Goal: Navigation & Orientation: Find specific page/section

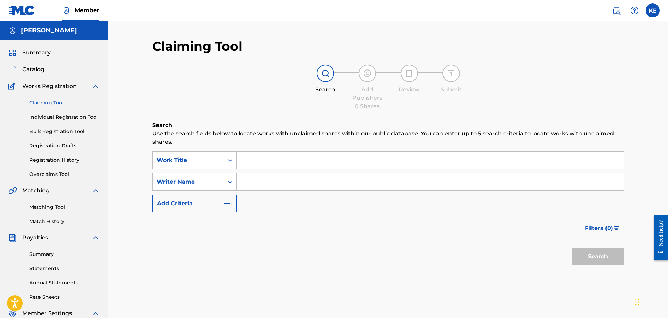
drag, startPoint x: 82, startPoint y: 43, endPoint x: 78, endPoint y: 49, distance: 7.1
click at [81, 43] on div "Summary Catalog Works Registration Claiming Tool Individual Registration Tool B…" at bounding box center [54, 219] width 108 height 359
click at [78, 49] on div "Summary" at bounding box center [53, 53] width 91 height 8
click at [31, 57] on div "Summary Catalog Works Registration Claiming Tool Individual Registration Tool B…" at bounding box center [54, 219] width 108 height 359
click at [34, 56] on span "Summary" at bounding box center [36, 53] width 28 height 8
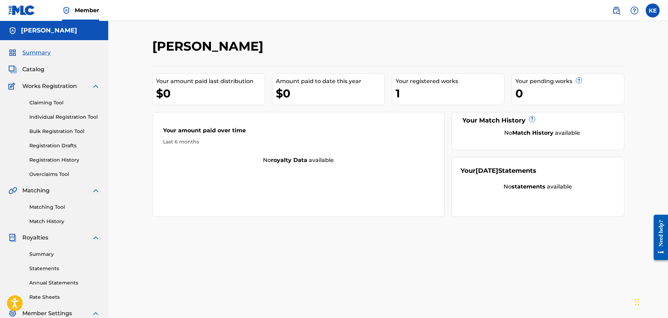
click at [73, 226] on div "Summary Catalog Works Registration Claiming Tool Individual Registration Tool B…" at bounding box center [54, 219] width 108 height 359
click at [72, 223] on link "Match History" at bounding box center [64, 221] width 71 height 7
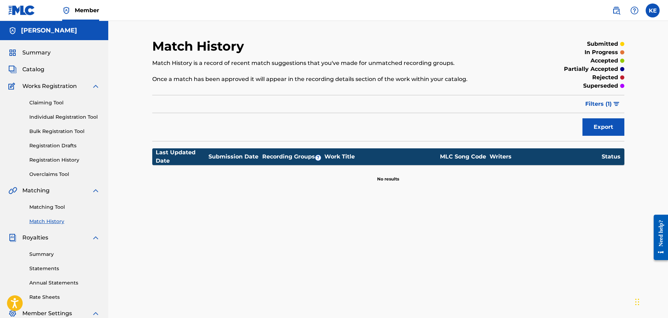
click at [598, 107] on span "Filters ( 1 )" at bounding box center [598, 104] width 27 height 8
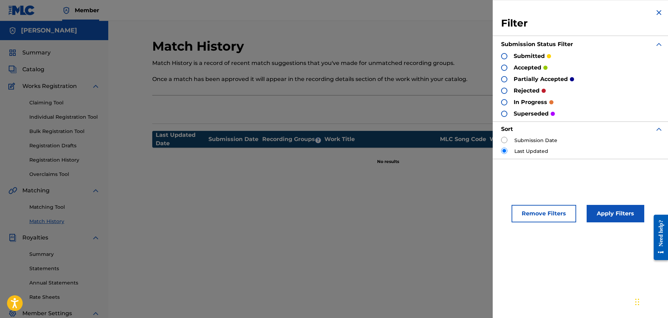
click at [517, 88] on p "rejected" at bounding box center [527, 91] width 26 height 8
click at [506, 91] on div at bounding box center [504, 91] width 6 height 6
drag, startPoint x: 608, startPoint y: 211, endPoint x: 608, endPoint y: 215, distance: 4.2
click at [608, 215] on button "Apply Filters" at bounding box center [616, 213] width 58 height 17
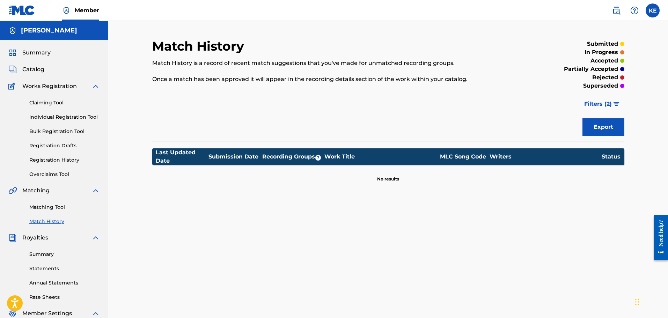
click at [610, 106] on span "Filters ( 2 )" at bounding box center [598, 104] width 28 height 8
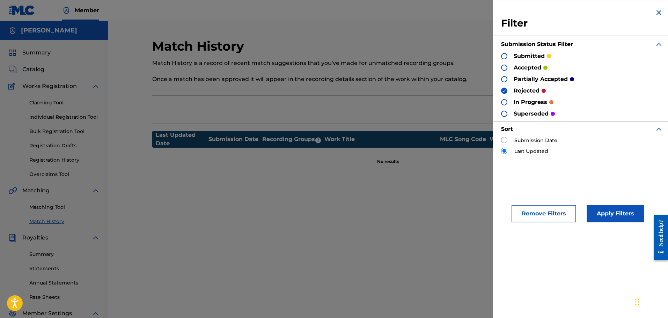
click at [504, 54] on div at bounding box center [504, 56] width 6 height 6
click at [609, 209] on button "Apply Filters" at bounding box center [616, 213] width 58 height 17
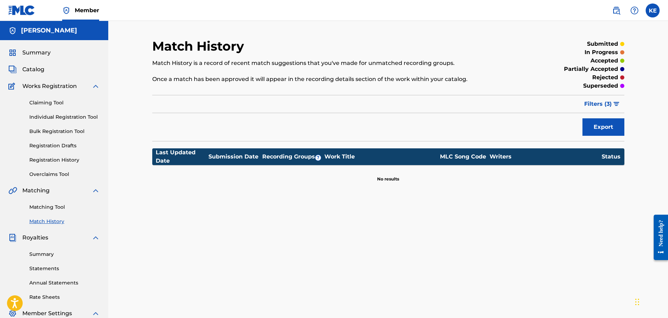
click at [606, 106] on span "Filters ( 3 )" at bounding box center [598, 104] width 28 height 8
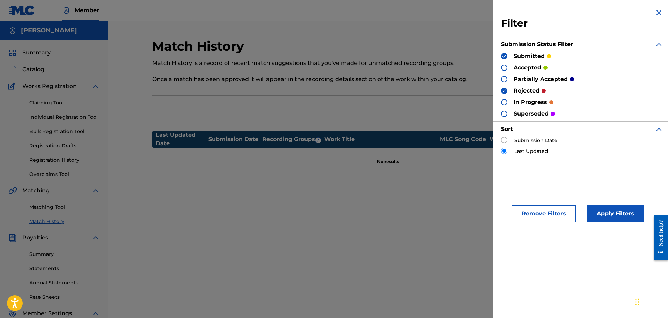
click at [507, 142] on div "Submission Date" at bounding box center [582, 140] width 162 height 7
click at [502, 142] on input "radio" at bounding box center [504, 140] width 6 height 6
click at [600, 211] on button "Apply Filters" at bounding box center [616, 213] width 58 height 17
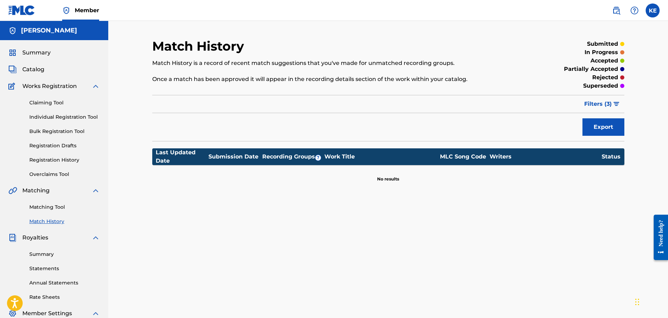
click at [615, 106] on button "Filters ( 3 )" at bounding box center [602, 103] width 44 height 17
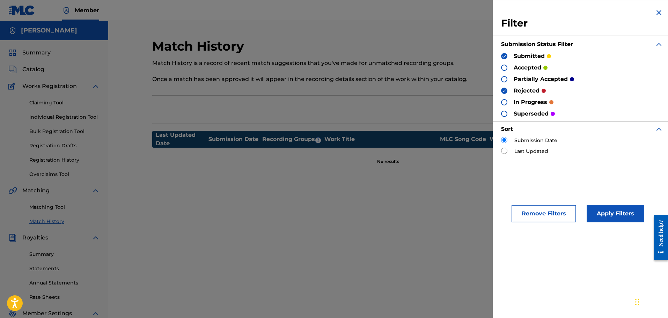
click at [500, 90] on div "Filter Submission Status Filter submitted accepted partially accepted rejected …" at bounding box center [582, 83] width 179 height 167
click at [504, 90] on img at bounding box center [504, 90] width 5 height 5
click at [633, 218] on button "Apply Filters" at bounding box center [616, 213] width 58 height 17
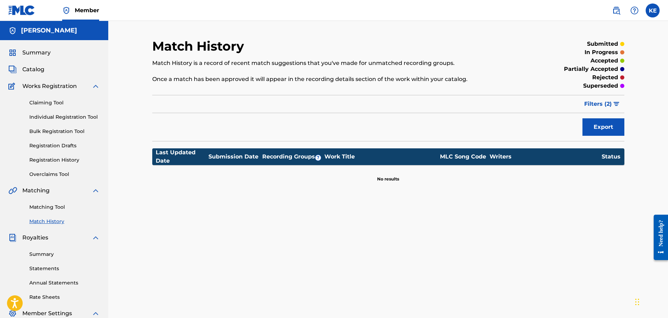
click at [611, 109] on button "Filters ( 2 )" at bounding box center [602, 103] width 44 height 17
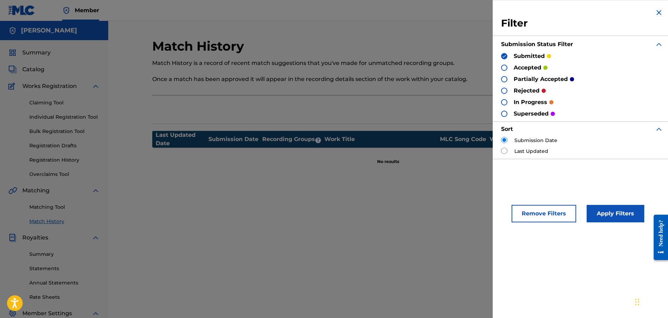
click at [503, 59] on div at bounding box center [504, 56] width 6 height 6
drag, startPoint x: 602, startPoint y: 213, endPoint x: 567, endPoint y: 215, distance: 35.0
click at [568, 215] on div "Remove Filters Apply Filters" at bounding box center [582, 209] width 179 height 43
click at [567, 215] on button "Remove Filters" at bounding box center [543, 213] width 65 height 17
radio input "false"
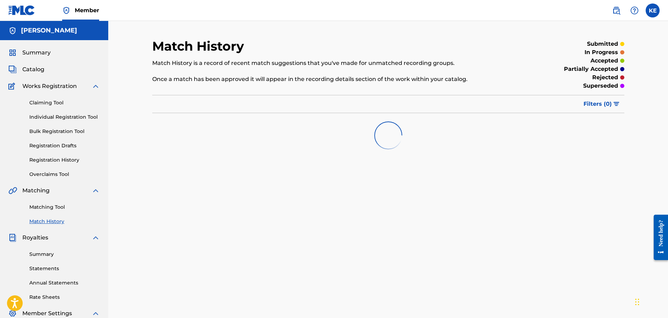
click at [613, 103] on img "submit" at bounding box center [616, 104] width 6 height 4
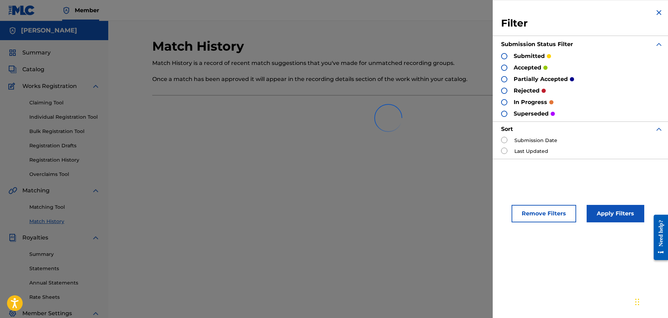
click at [506, 67] on div at bounding box center [504, 68] width 6 height 6
click at [603, 211] on button "Apply Filters" at bounding box center [616, 213] width 58 height 17
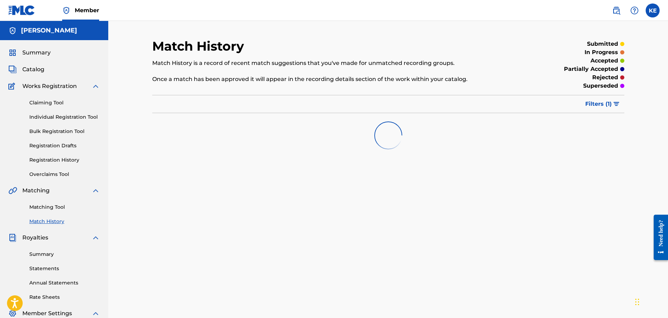
click at [595, 101] on span "Filters ( 1 )" at bounding box center [598, 104] width 27 height 8
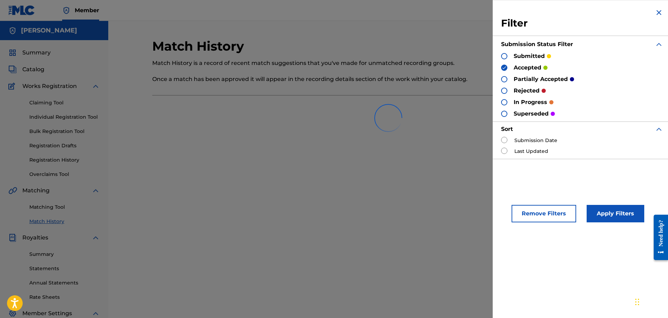
click at [655, 15] on img at bounding box center [659, 12] width 8 height 8
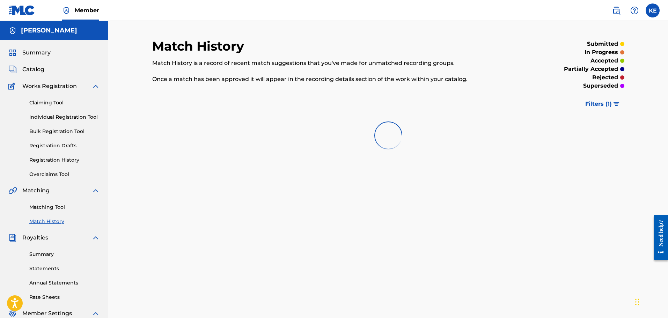
click at [603, 104] on span "Filters ( 1 )" at bounding box center [598, 104] width 27 height 8
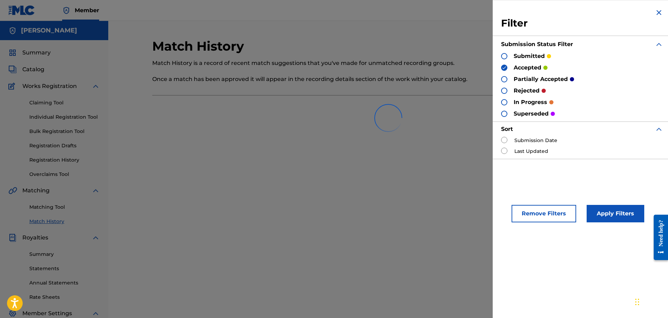
click at [434, 75] on p "Once a match has been approved it will appear in the recording details section …" at bounding box center [333, 79] width 363 height 8
click at [658, 10] on img at bounding box center [659, 12] width 8 height 8
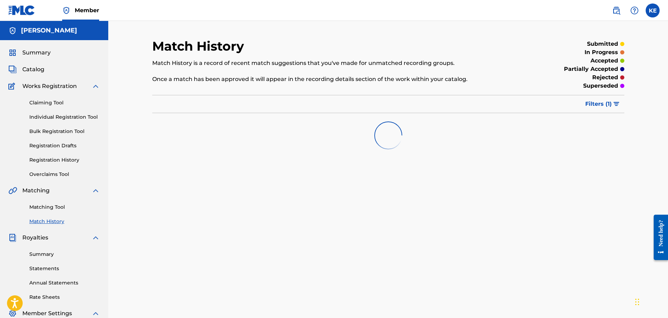
click at [54, 55] on div "Summary" at bounding box center [53, 53] width 91 height 8
click at [42, 52] on span "Summary" at bounding box center [36, 53] width 28 height 8
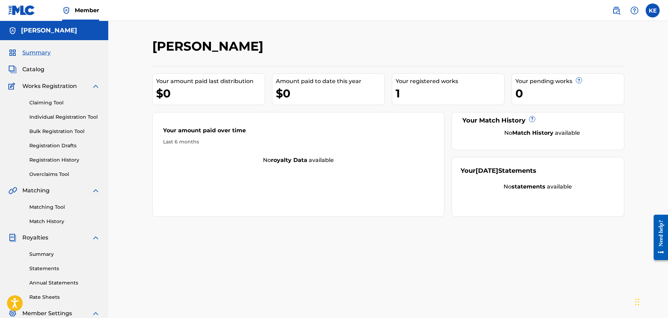
click at [52, 105] on link "Claiming Tool" at bounding box center [64, 102] width 71 height 7
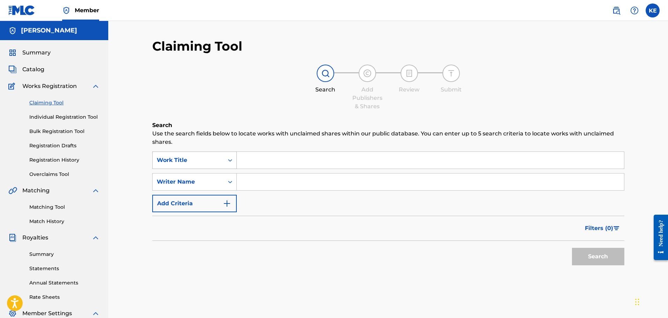
click at [220, 157] on div "Work Title" at bounding box center [188, 160] width 71 height 13
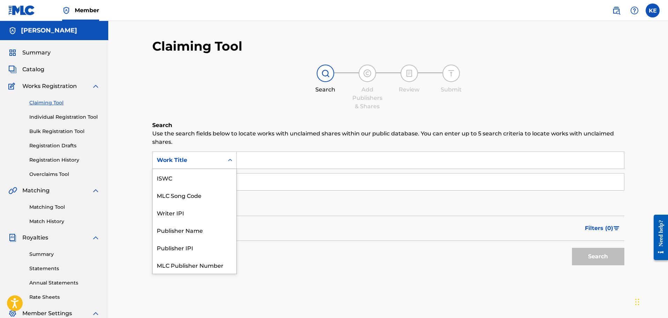
scroll to position [17, 0]
click at [57, 205] on link "Matching Tool" at bounding box center [64, 207] width 71 height 7
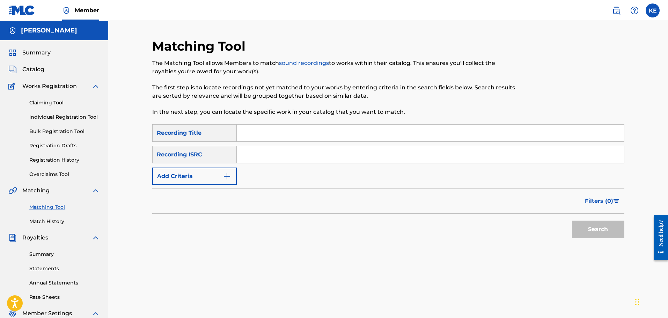
click at [60, 223] on link "Match History" at bounding box center [64, 221] width 71 height 7
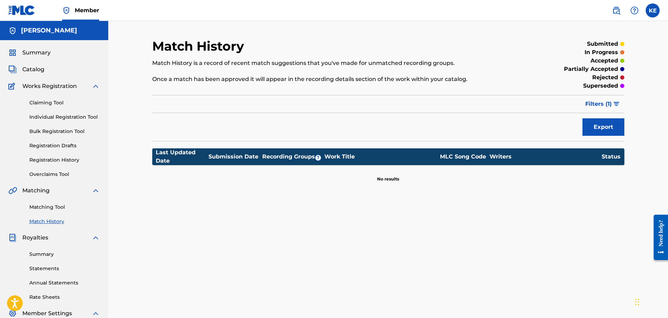
click at [52, 257] on link "Summary" at bounding box center [64, 254] width 71 height 7
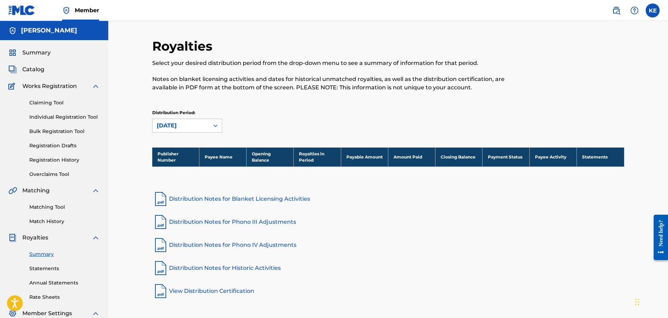
click at [53, 266] on link "Statements" at bounding box center [64, 268] width 71 height 7
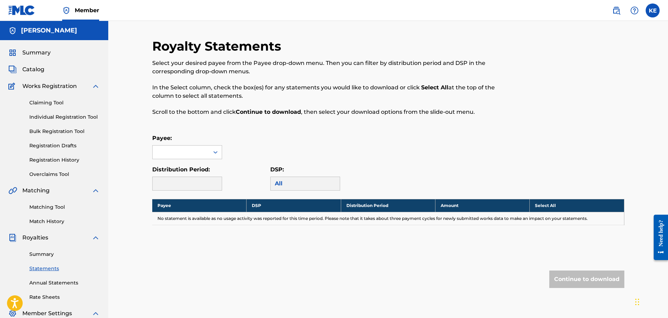
scroll to position [35, 0]
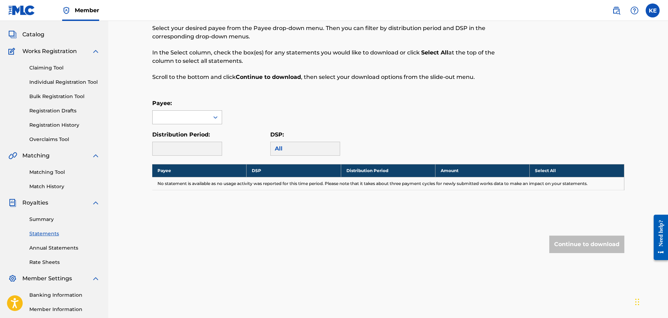
click at [183, 114] on div at bounding box center [181, 117] width 57 height 13
click at [186, 119] on div at bounding box center [181, 117] width 57 height 13
click at [53, 251] on link "Annual Statements" at bounding box center [64, 247] width 71 height 7
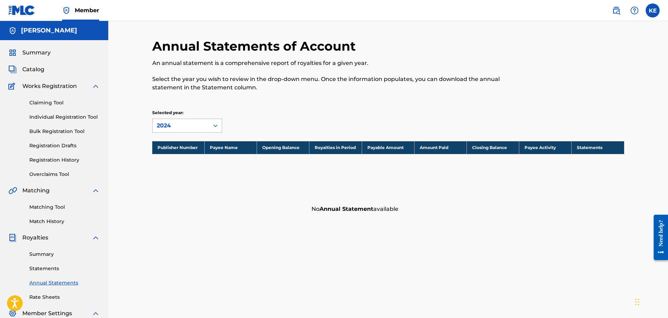
click at [207, 132] on div "2024" at bounding box center [181, 125] width 57 height 13
drag, startPoint x: 46, startPoint y: 96, endPoint x: 50, endPoint y: 104, distance: 9.4
click at [46, 96] on div "Claiming Tool Individual Registration Tool Bulk Registration Tool Registration …" at bounding box center [53, 134] width 91 height 88
click at [50, 105] on link "Claiming Tool" at bounding box center [64, 102] width 71 height 7
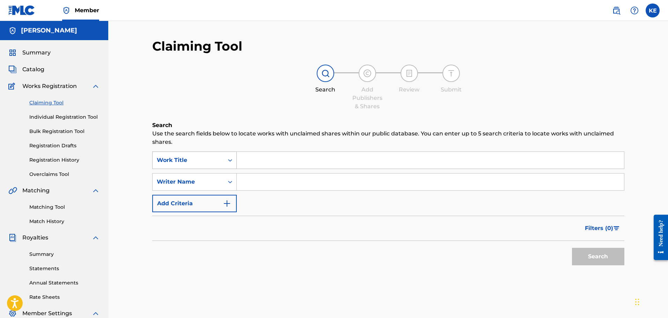
click at [200, 159] on div "Work Title" at bounding box center [188, 160] width 63 height 8
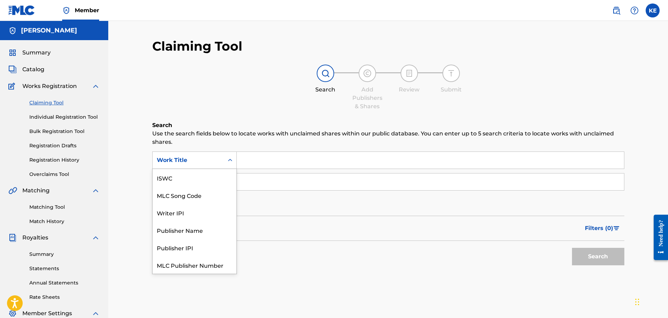
scroll to position [17, 0]
drag, startPoint x: 461, startPoint y: 258, endPoint x: 437, endPoint y: 243, distance: 28.4
click at [465, 257] on div "Search" at bounding box center [388, 255] width 472 height 28
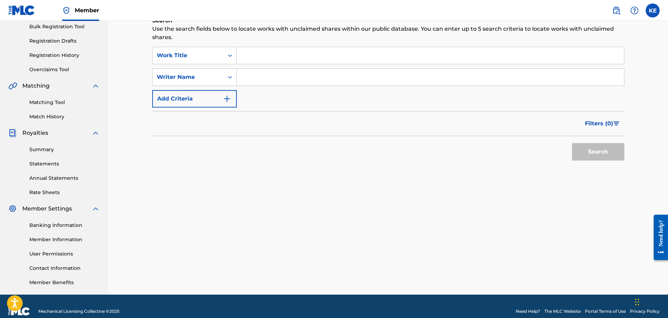
scroll to position [70, 0]
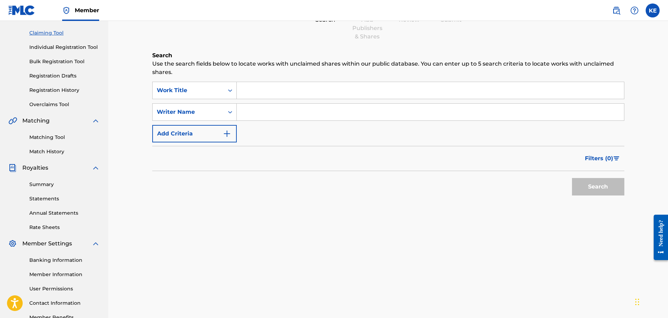
click at [175, 101] on div "SearchWithCriteria8fd23d4d-4e96-44fa-8195-781f9fe5a403 Work Title SearchWithCri…" at bounding box center [388, 112] width 472 height 61
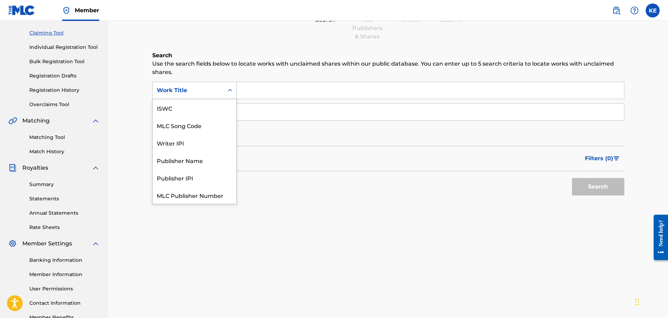
click at [175, 95] on div "Work Title" at bounding box center [188, 90] width 71 height 13
click at [185, 108] on div "MLC Song Code" at bounding box center [195, 107] width 84 height 17
click at [185, 93] on div "MLC Song Code" at bounding box center [188, 90] width 63 height 8
